Goal: Information Seeking & Learning: Learn about a topic

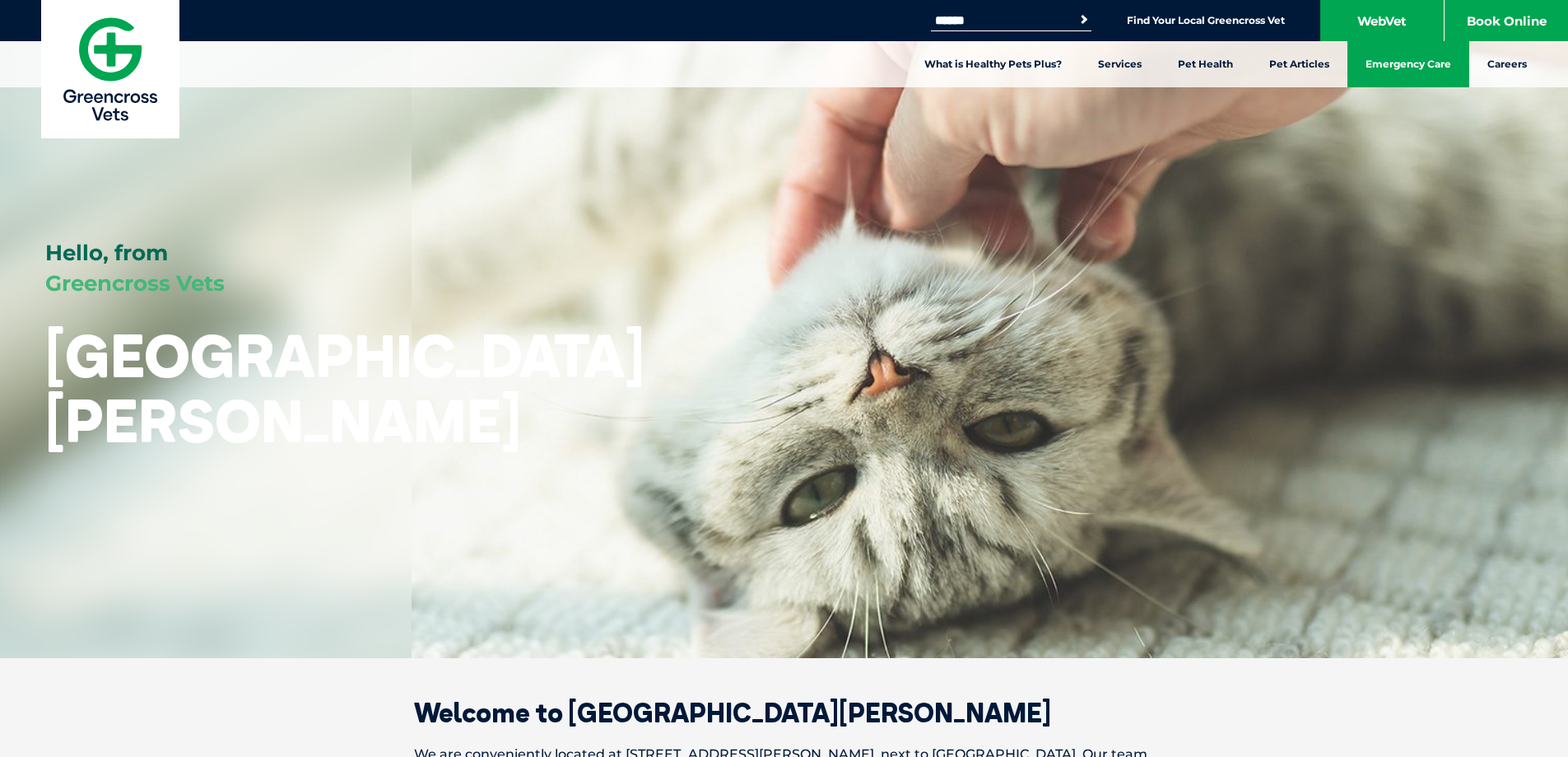
click at [1397, 63] on link "Emergency Care" at bounding box center [1408, 64] width 122 height 46
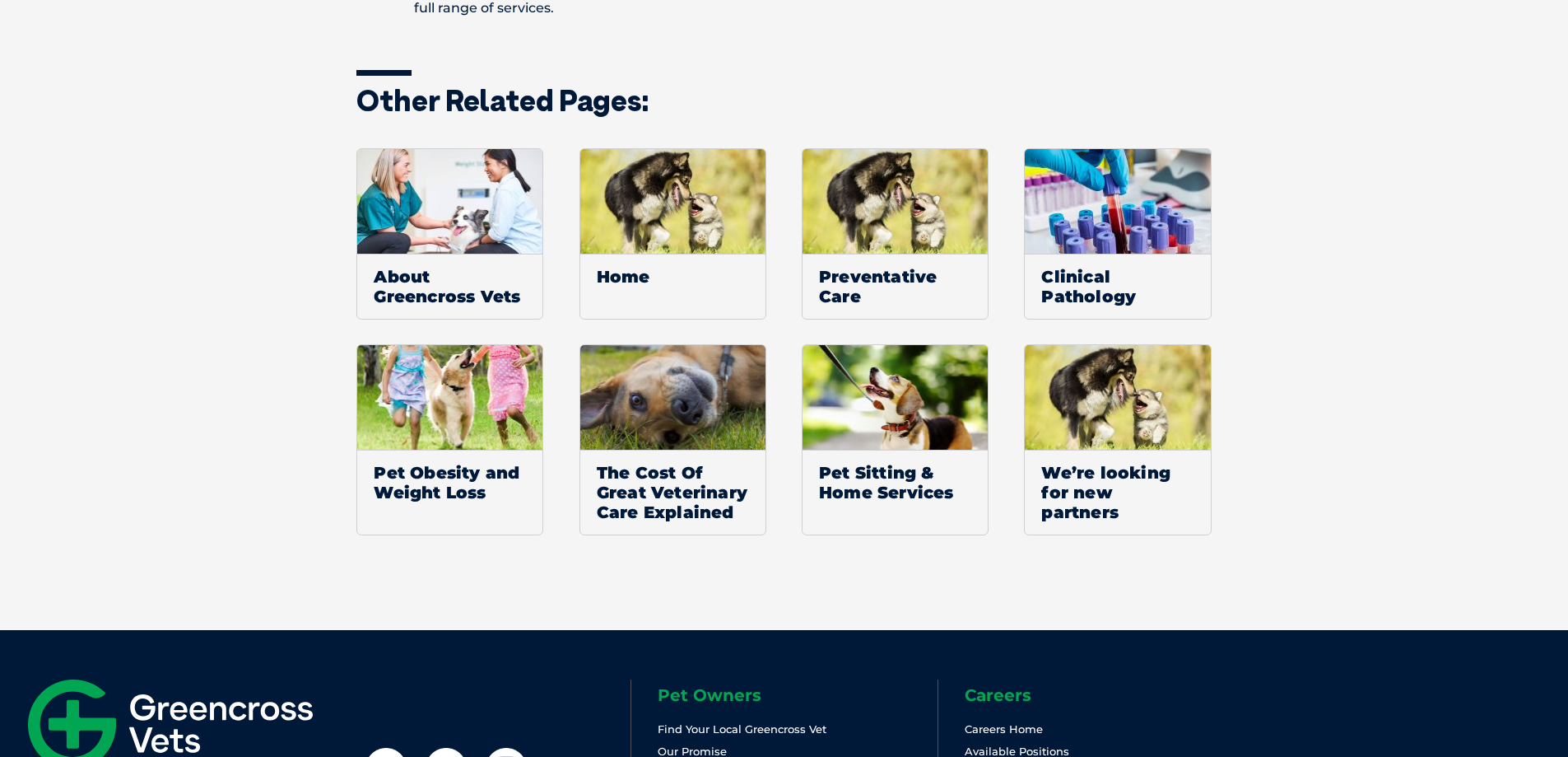
scroll to position [962, 0]
